Goal: Information Seeking & Learning: Learn about a topic

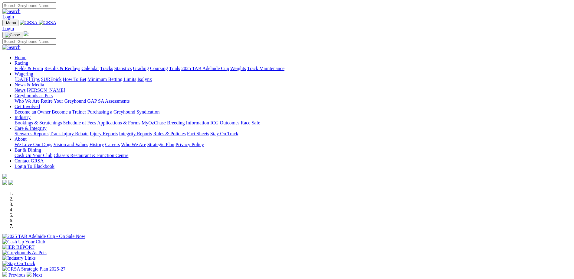
click at [28, 60] on link "Racing" at bounding box center [22, 62] width 14 height 5
click at [99, 66] on link "Calendar" at bounding box center [90, 68] width 18 height 5
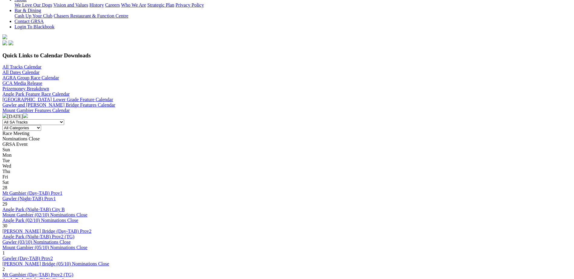
scroll to position [151, 0]
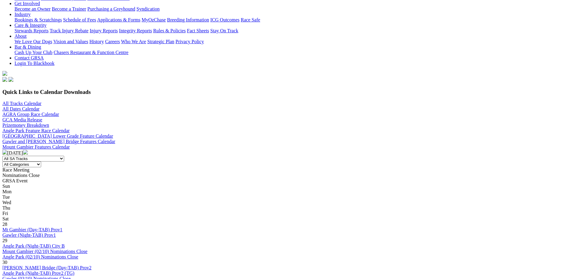
scroll to position [121, 0]
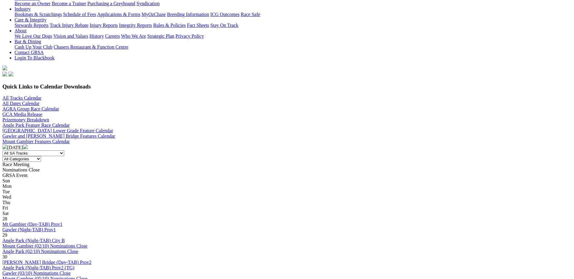
scroll to position [121, 0]
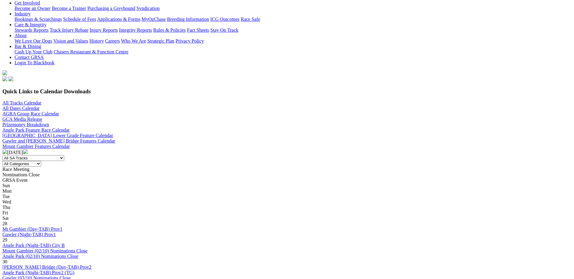
scroll to position [121, 0]
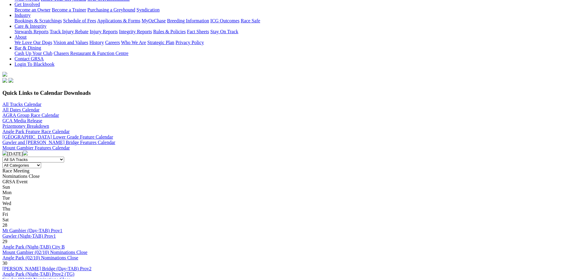
scroll to position [121, 0]
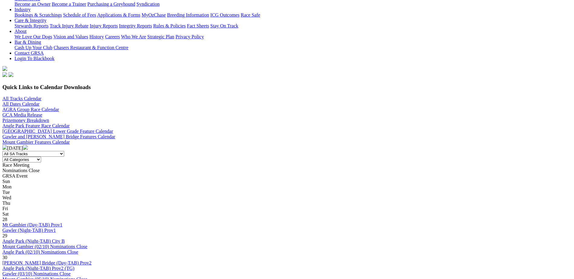
scroll to position [151, 0]
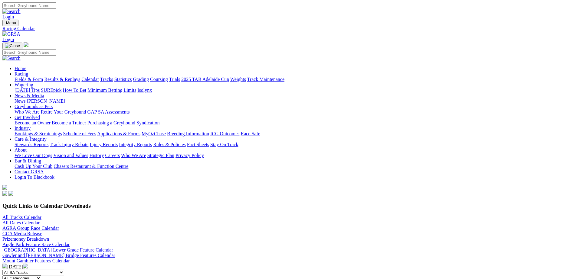
click at [43, 77] on link "Fields & Form" at bounding box center [29, 79] width 28 height 5
